Goal: Find specific page/section: Find specific page/section

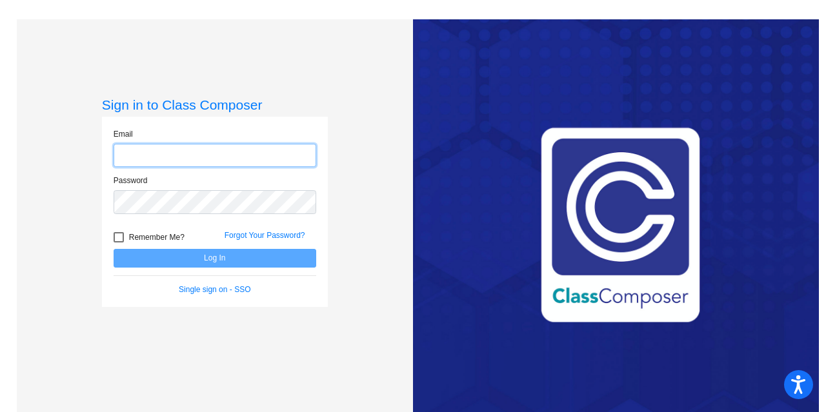
type input "[EMAIL_ADDRESS][DOMAIN_NAME]"
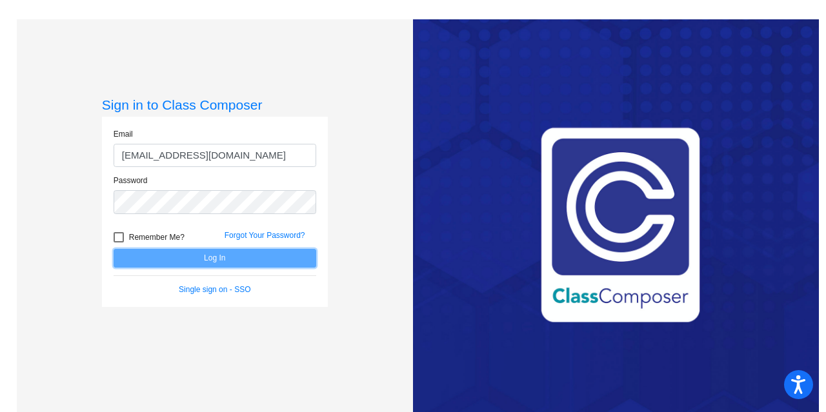
click at [207, 252] on button "Log In" at bounding box center [215, 258] width 203 height 19
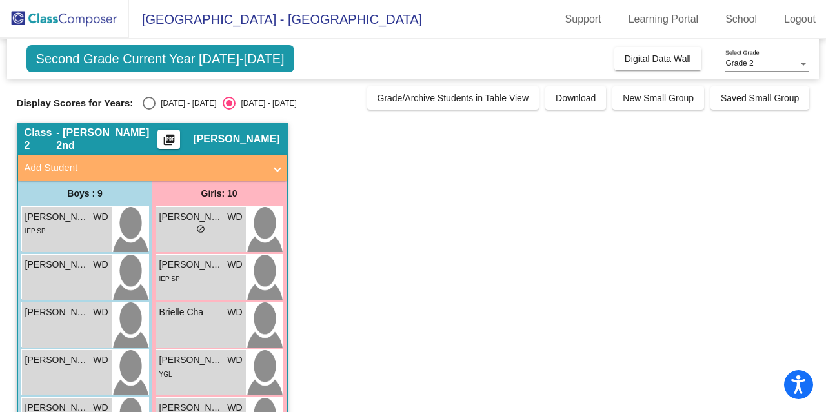
click at [148, 101] on div "Select an option" at bounding box center [149, 103] width 13 height 13
click at [148, 110] on input "[DATE] - [DATE]" at bounding box center [148, 110] width 1 height 1
radio input "true"
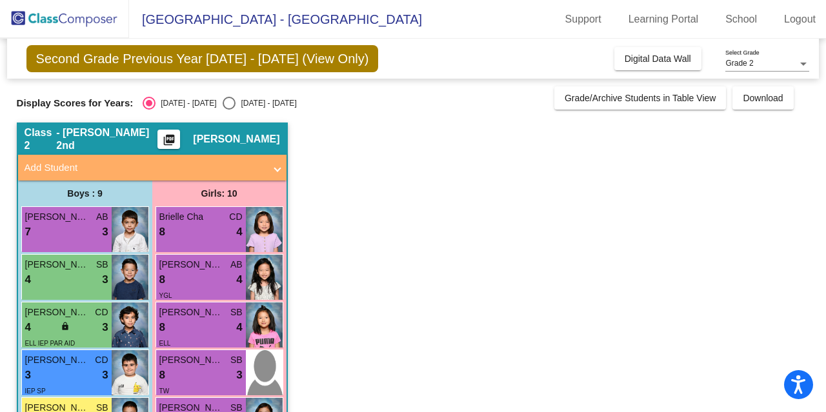
click at [240, 99] on div "[DATE] - [DATE]" at bounding box center [266, 103] width 61 height 12
click at [229, 110] on input "[DATE] - [DATE]" at bounding box center [228, 110] width 1 height 1
radio input "true"
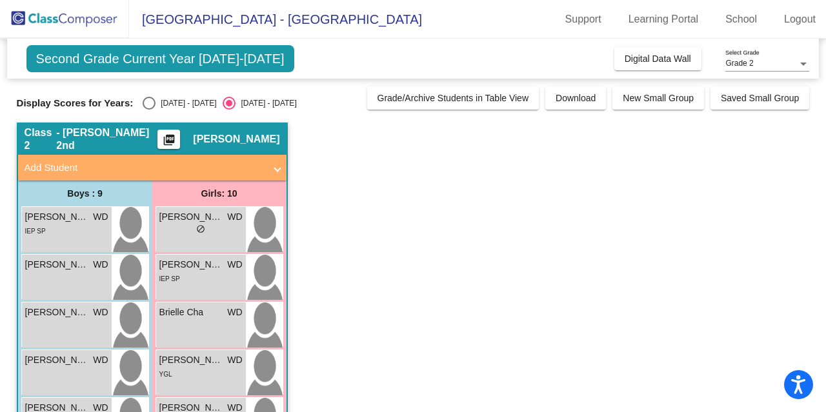
click at [165, 103] on div "[DATE] - [DATE]" at bounding box center [186, 103] width 61 height 12
click at [149, 110] on input "[DATE] - [DATE]" at bounding box center [148, 110] width 1 height 1
radio input "true"
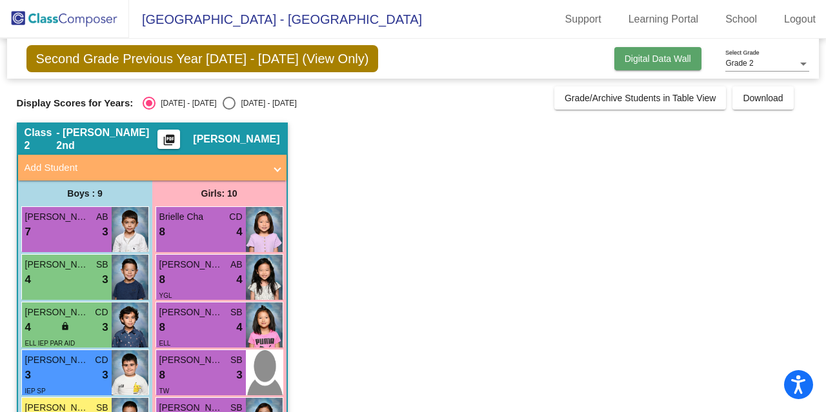
click at [666, 52] on button "Digital Data Wall" at bounding box center [657, 58] width 87 height 23
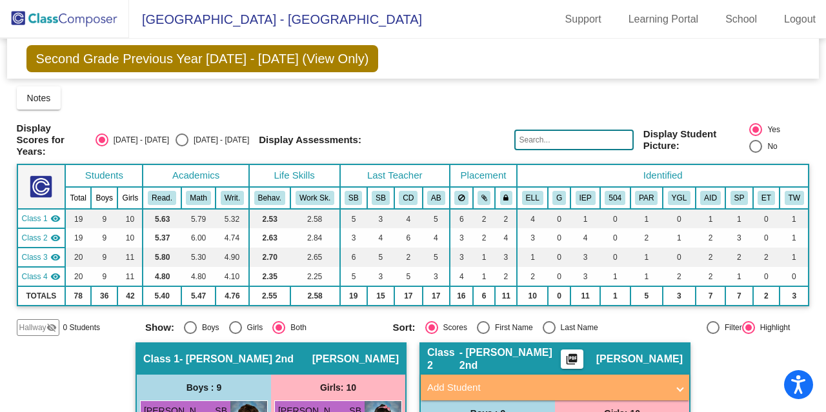
click at [37, 298] on td "TOTALS" at bounding box center [41, 296] width 48 height 19
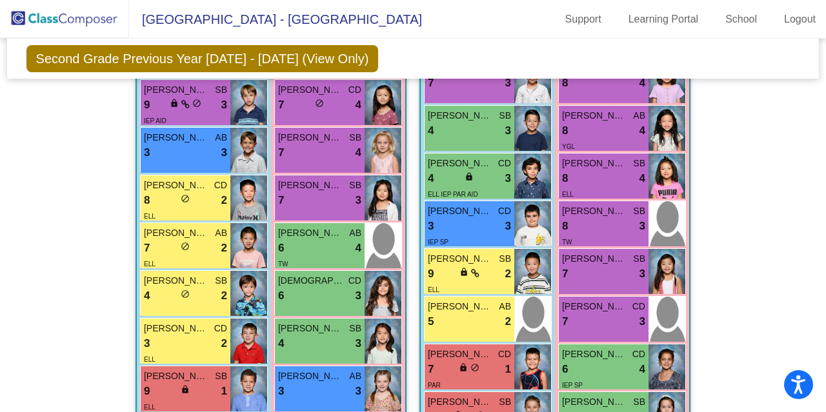
scroll to position [370, 0]
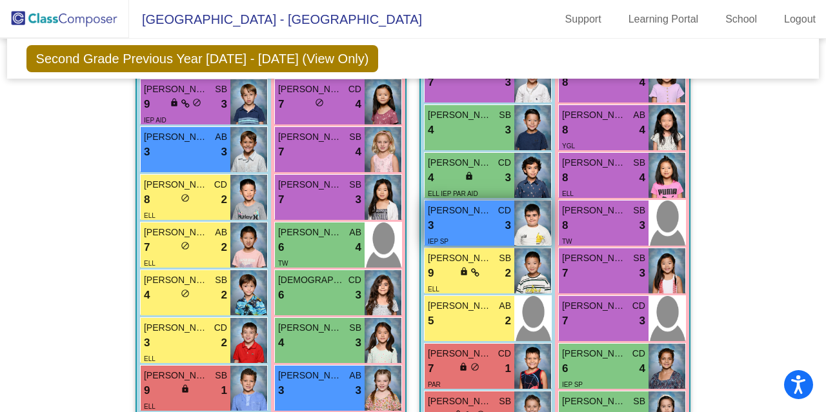
click at [523, 224] on img at bounding box center [532, 223] width 37 height 45
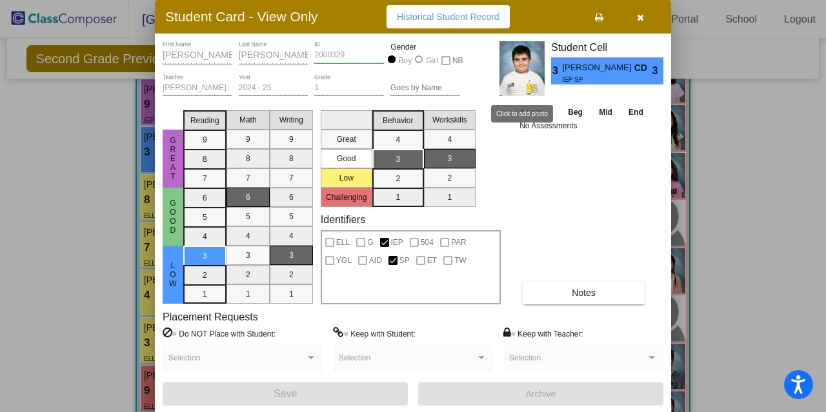
click at [526, 60] on img at bounding box center [522, 68] width 45 height 55
click at [640, 17] on icon "button" at bounding box center [640, 17] width 7 height 9
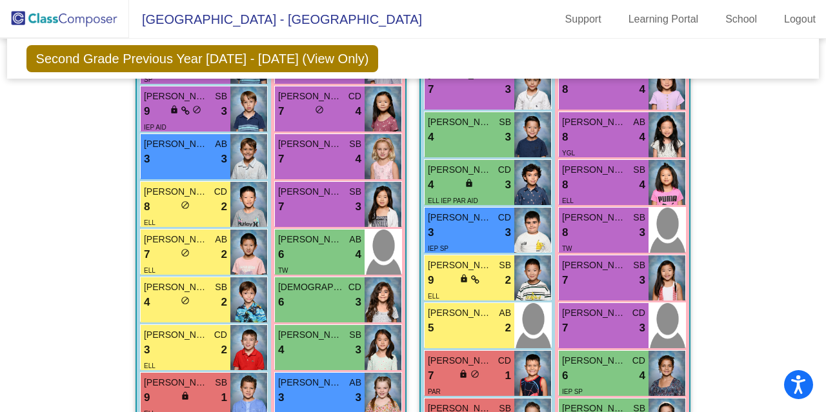
scroll to position [366, 0]
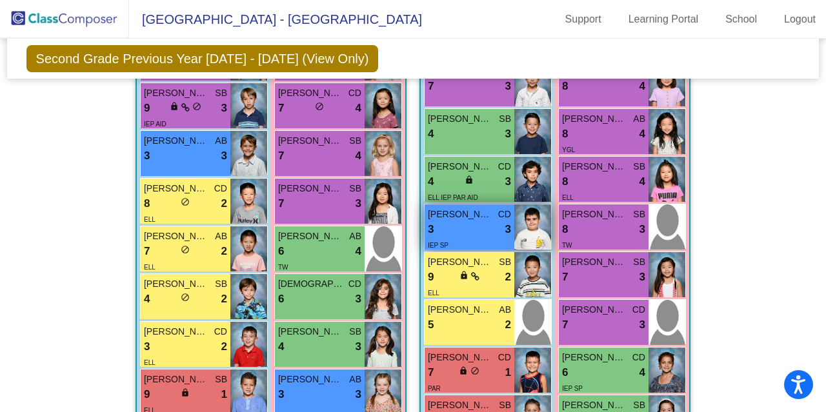
click at [514, 222] on img at bounding box center [532, 227] width 37 height 45
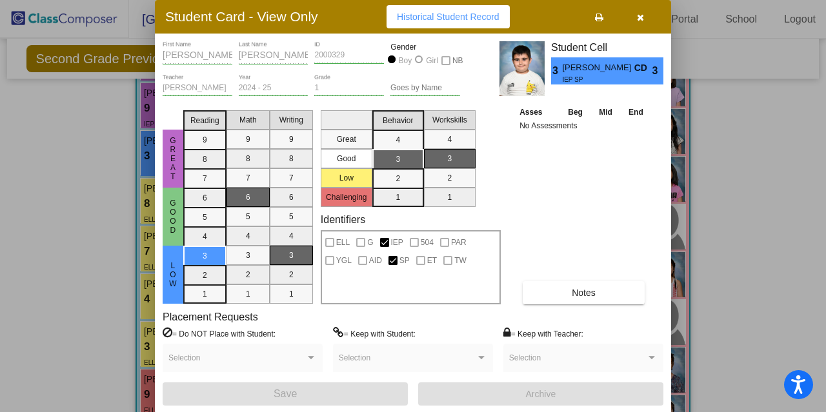
click at [642, 8] on button "button" at bounding box center [640, 16] width 41 height 23
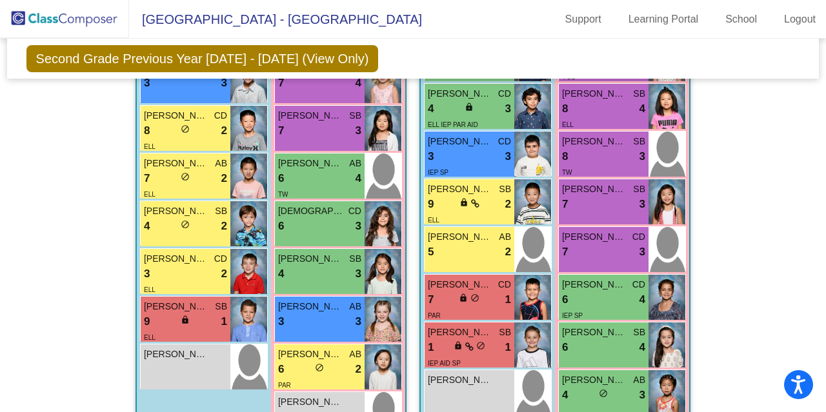
scroll to position [438, 0]
drag, startPoint x: 780, startPoint y: 243, endPoint x: 762, endPoint y: 312, distance: 71.4
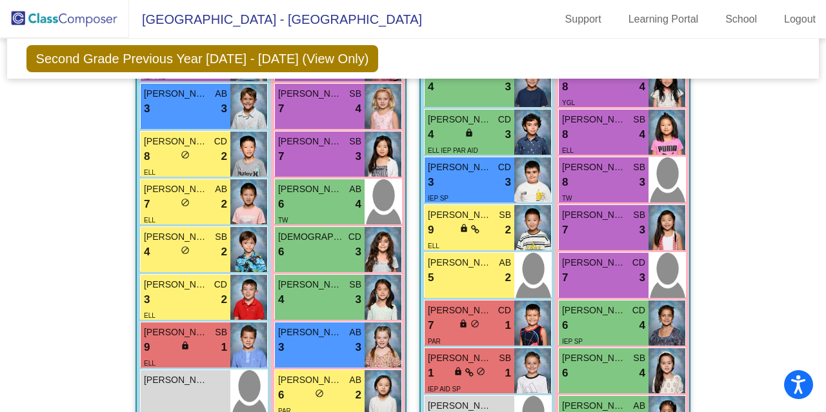
scroll to position [410, 0]
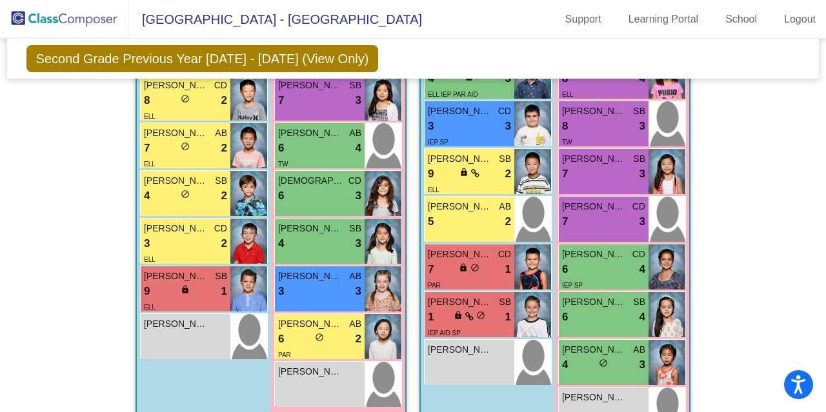
scroll to position [472, 0]
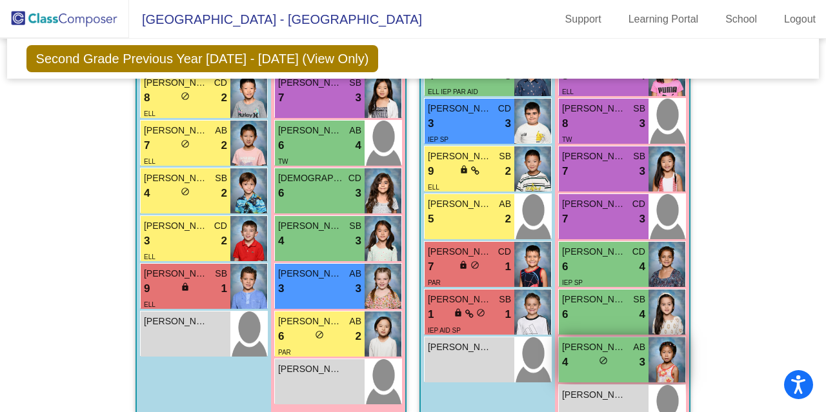
click at [591, 355] on div "4 lock do_not_disturb_alt 3" at bounding box center [603, 362] width 83 height 17
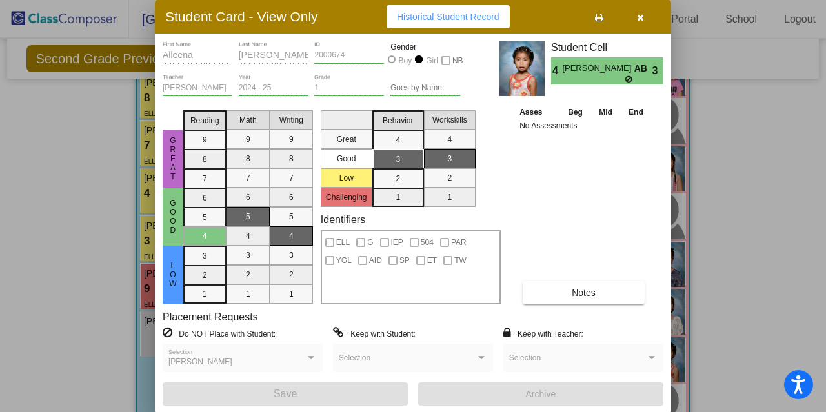
click at [643, 19] on icon "button" at bounding box center [640, 17] width 7 height 9
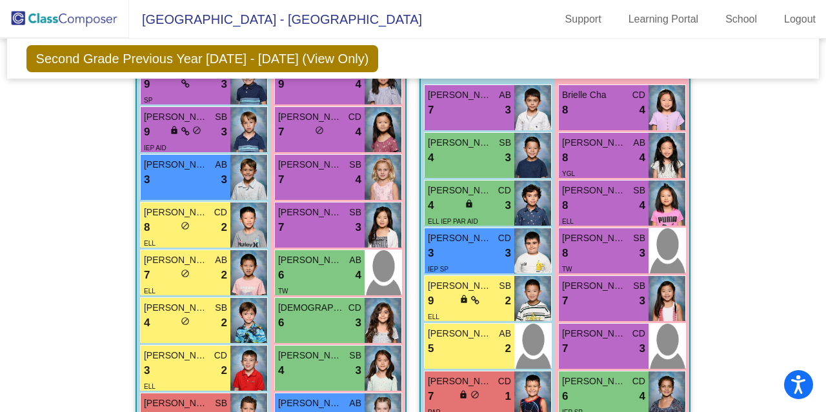
scroll to position [343, 0]
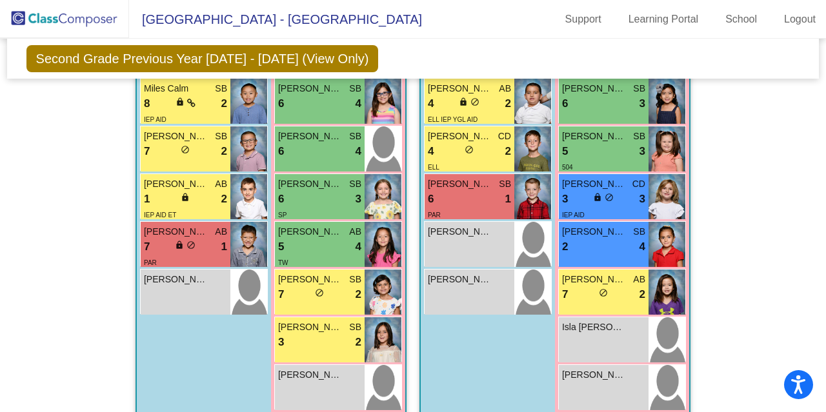
scroll to position [1099, 0]
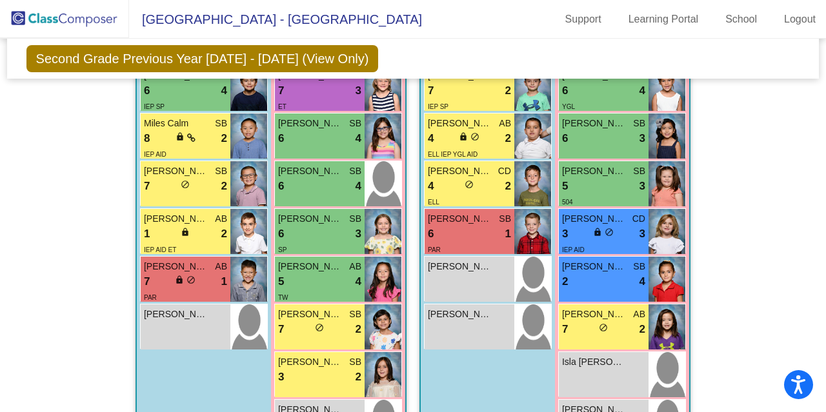
scroll to position [1062, 0]
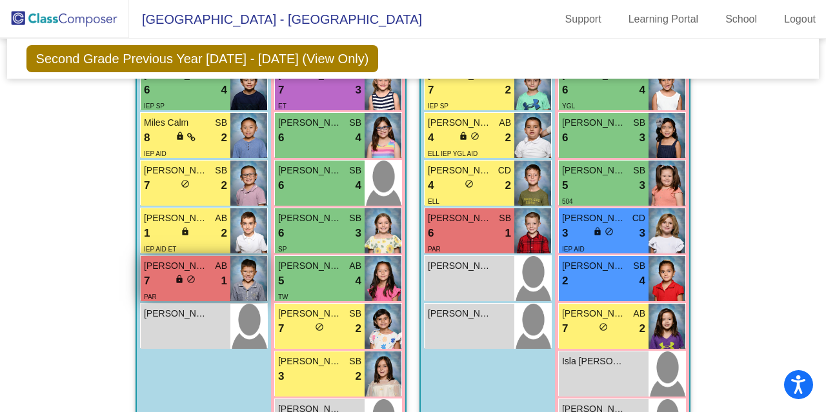
click at [214, 290] on div "PAR" at bounding box center [185, 297] width 83 height 14
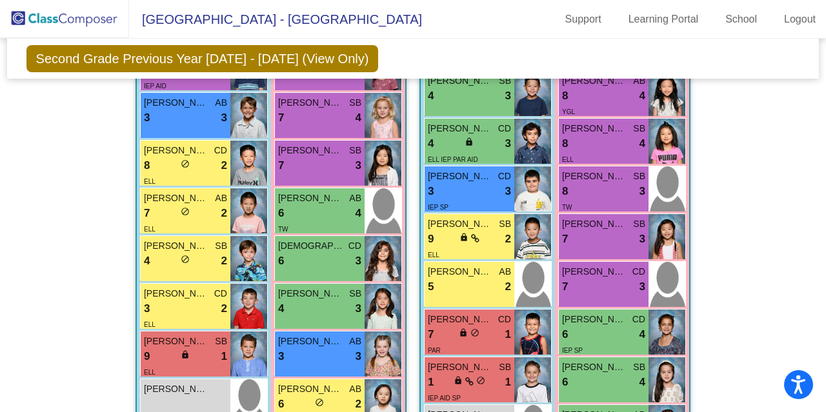
scroll to position [0, 0]
